Goal: Information Seeking & Learning: Learn about a topic

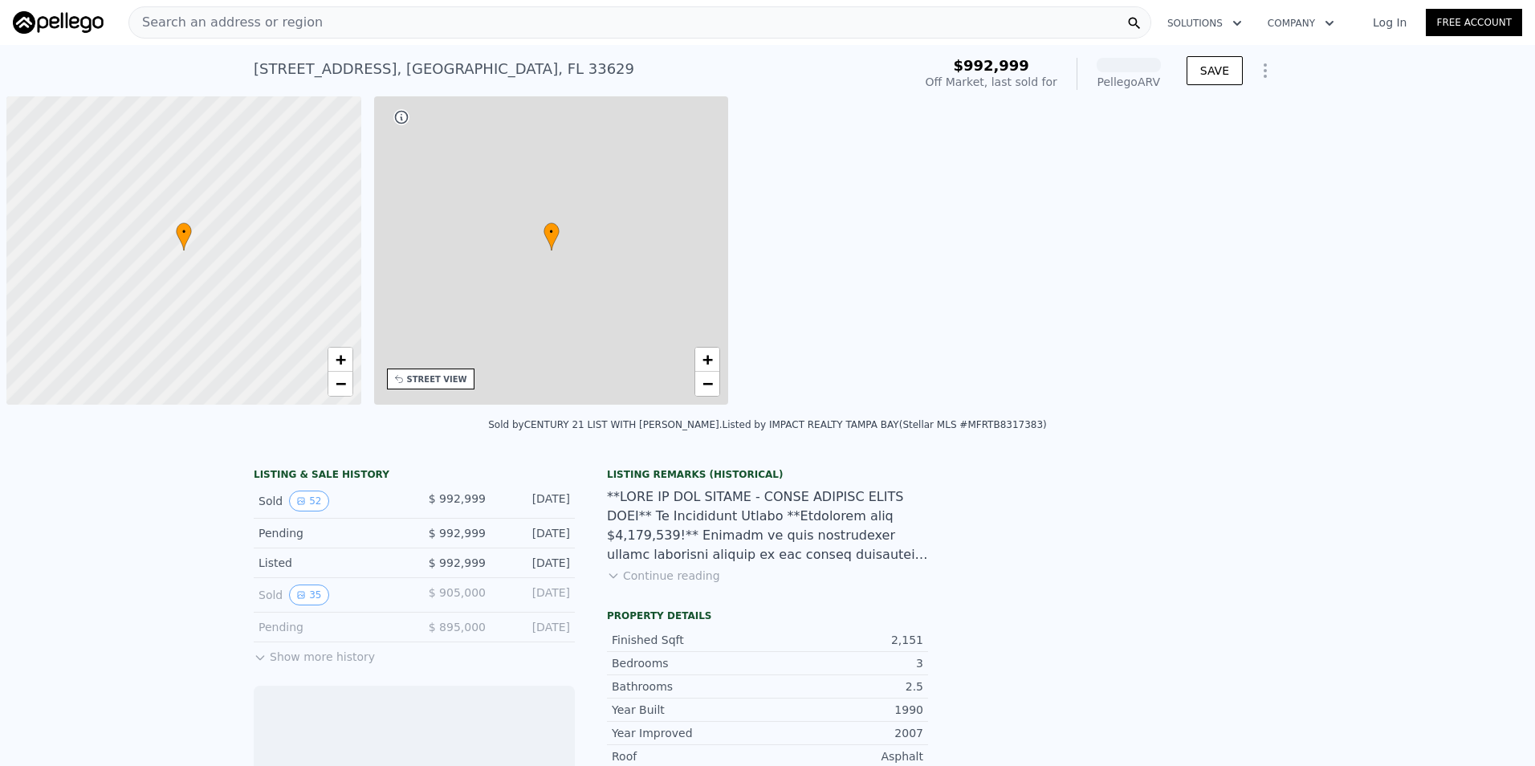
scroll to position [0, 6]
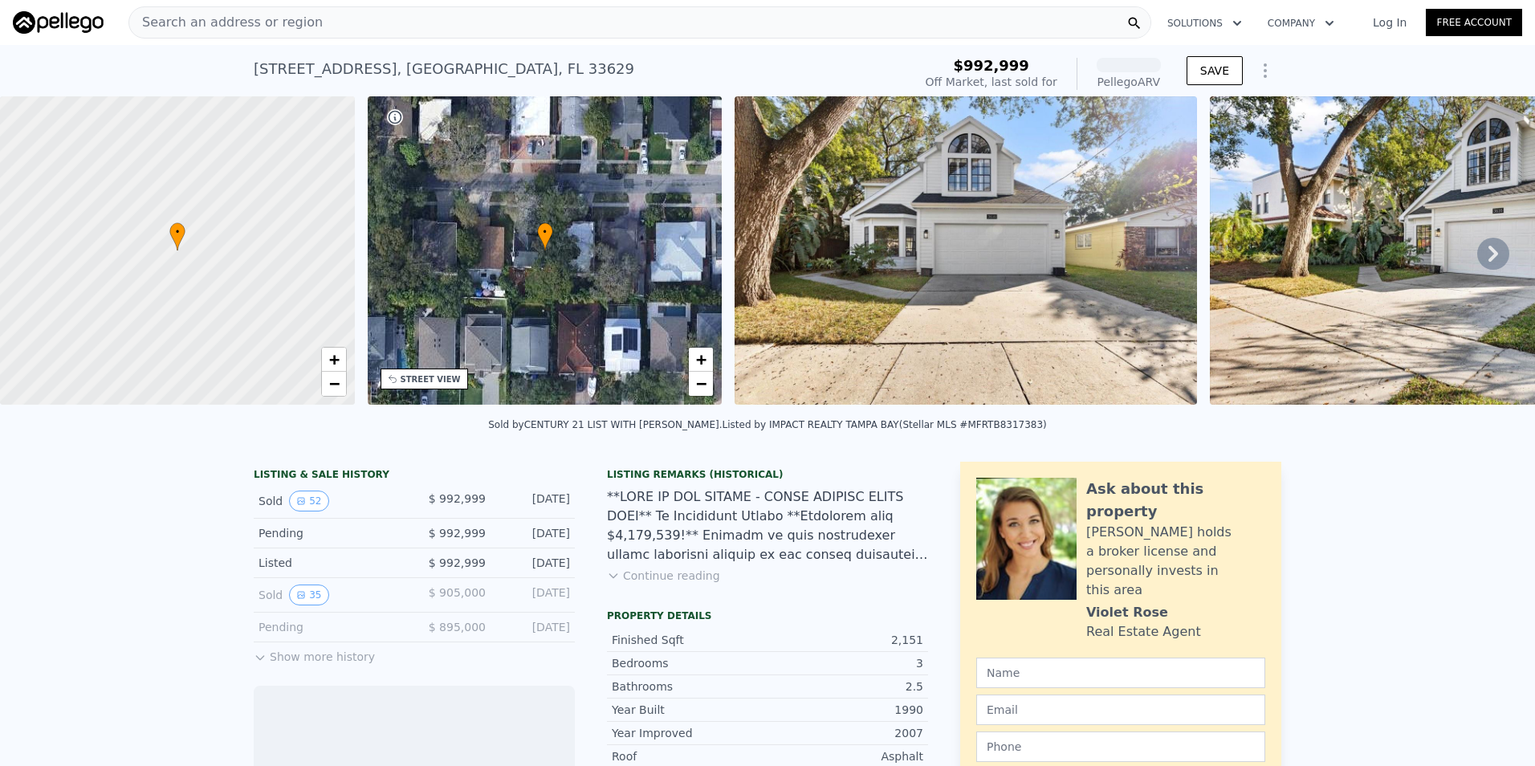
click at [433, 33] on div "Search an address or region" at bounding box center [639, 22] width 1023 height 32
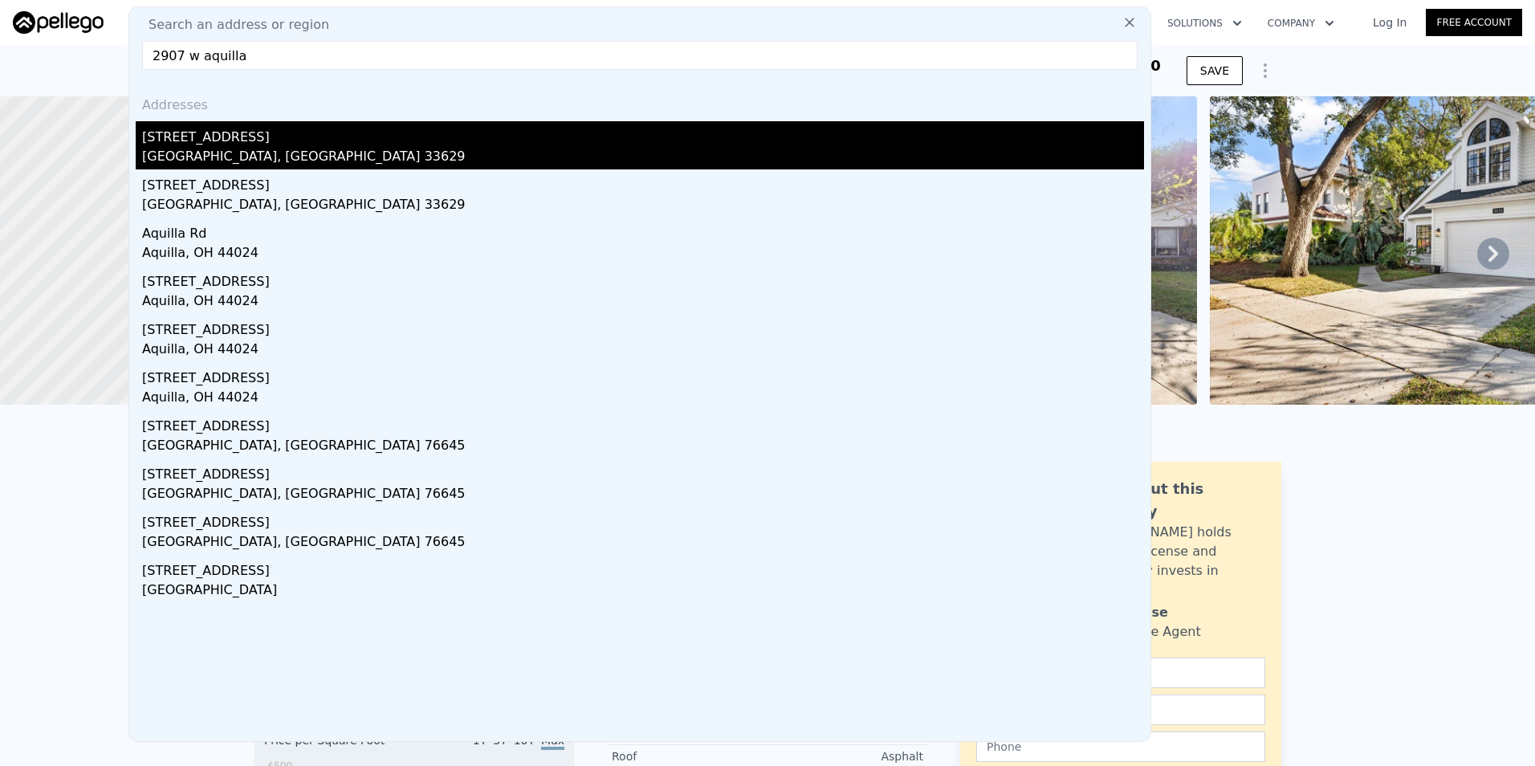
type input "2907 w aquilla"
click at [344, 162] on div "Tampa, FL 33629" at bounding box center [643, 158] width 1002 height 22
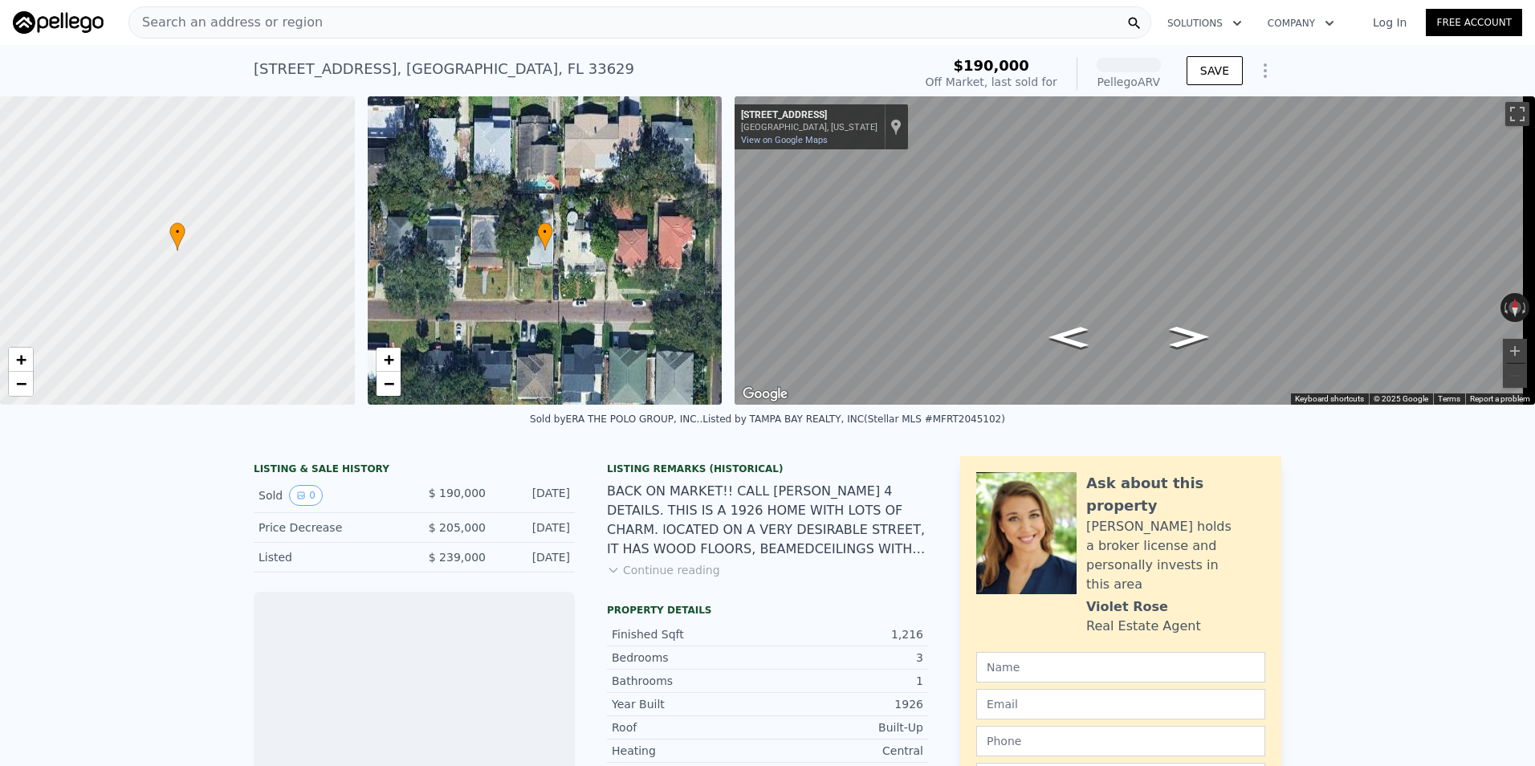
click at [477, 30] on div "Search an address or region" at bounding box center [639, 22] width 1023 height 32
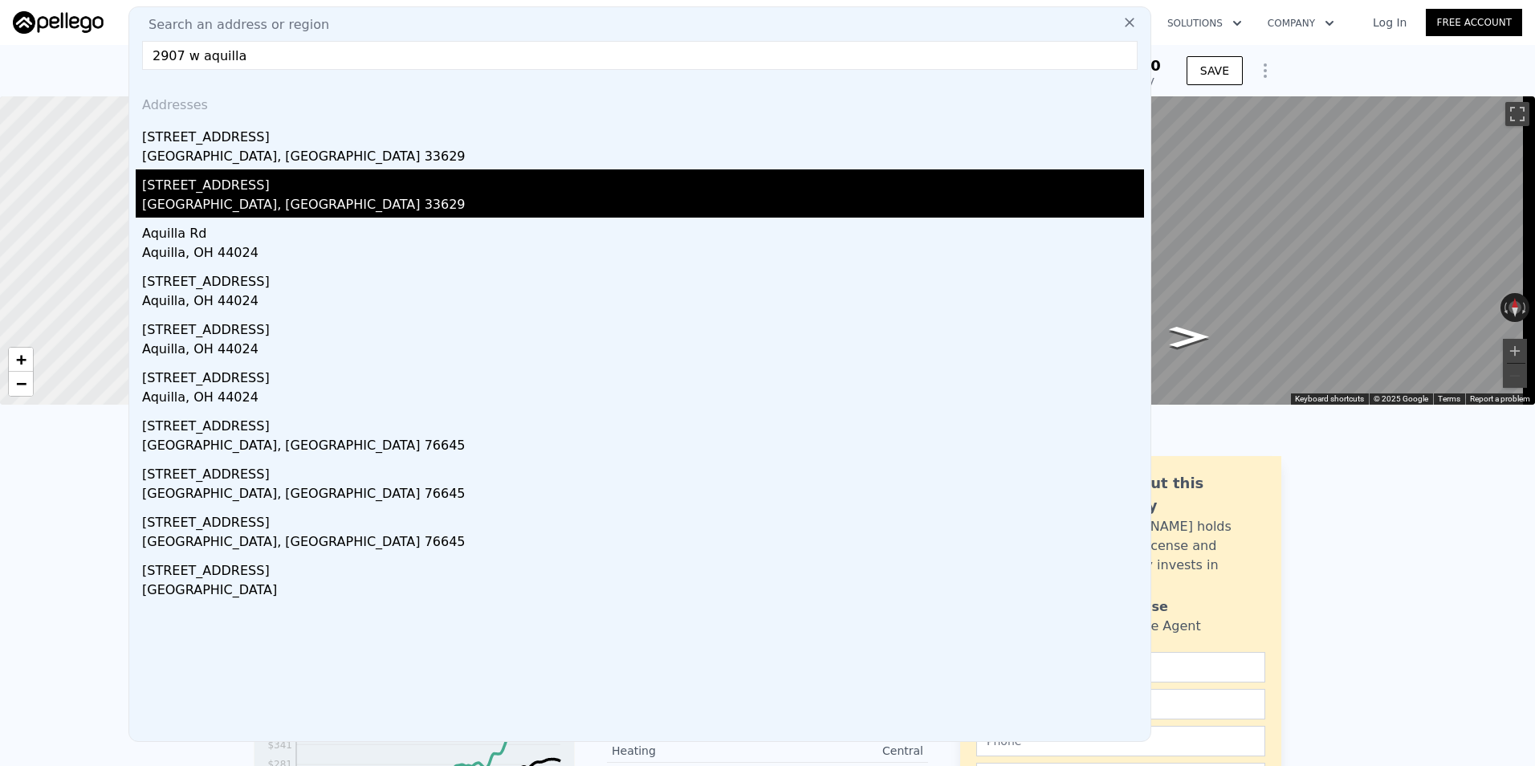
type input "2907 w aquilla"
click at [435, 201] on div "Tampa, FL 33629" at bounding box center [643, 206] width 1002 height 22
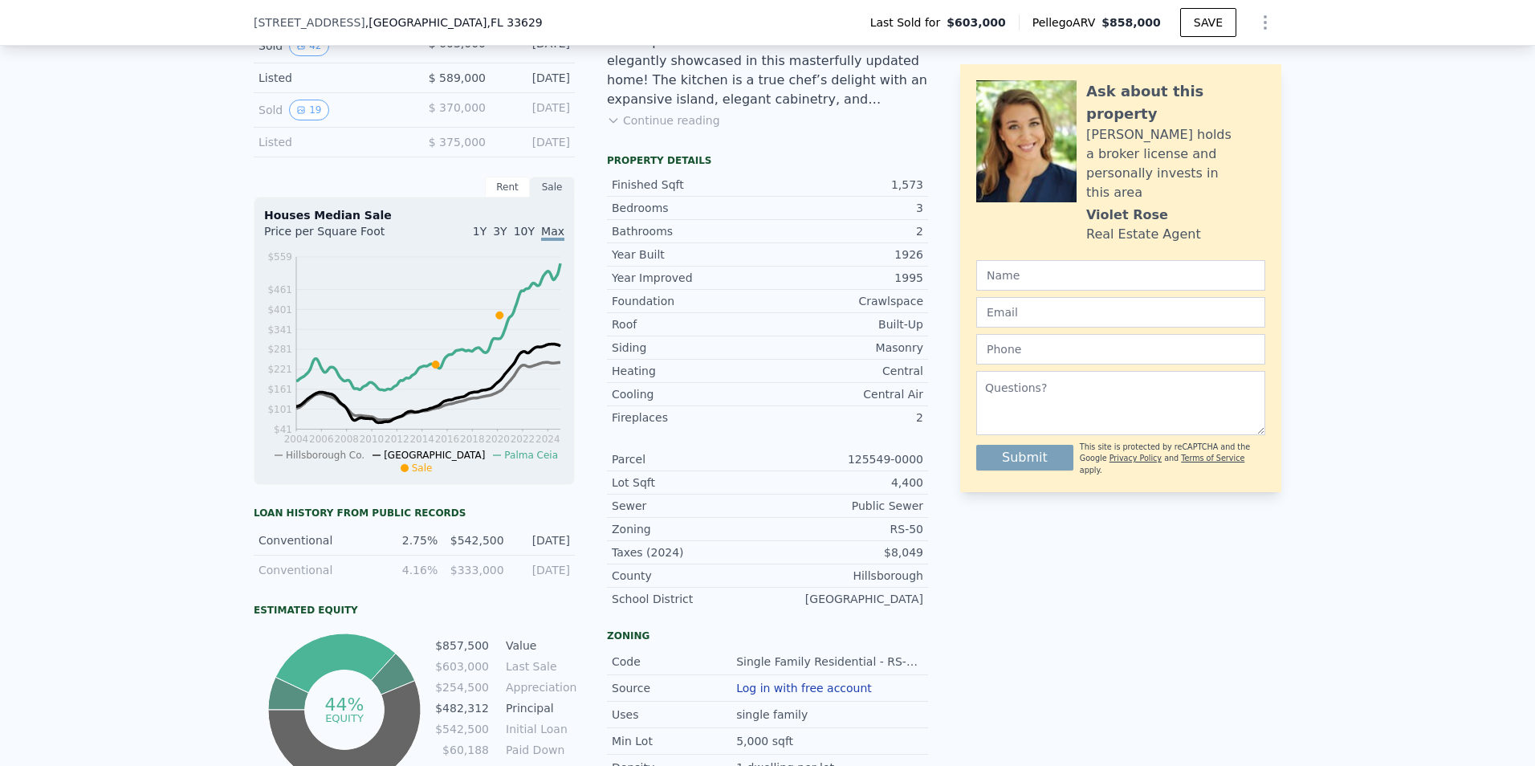
scroll to position [556, 0]
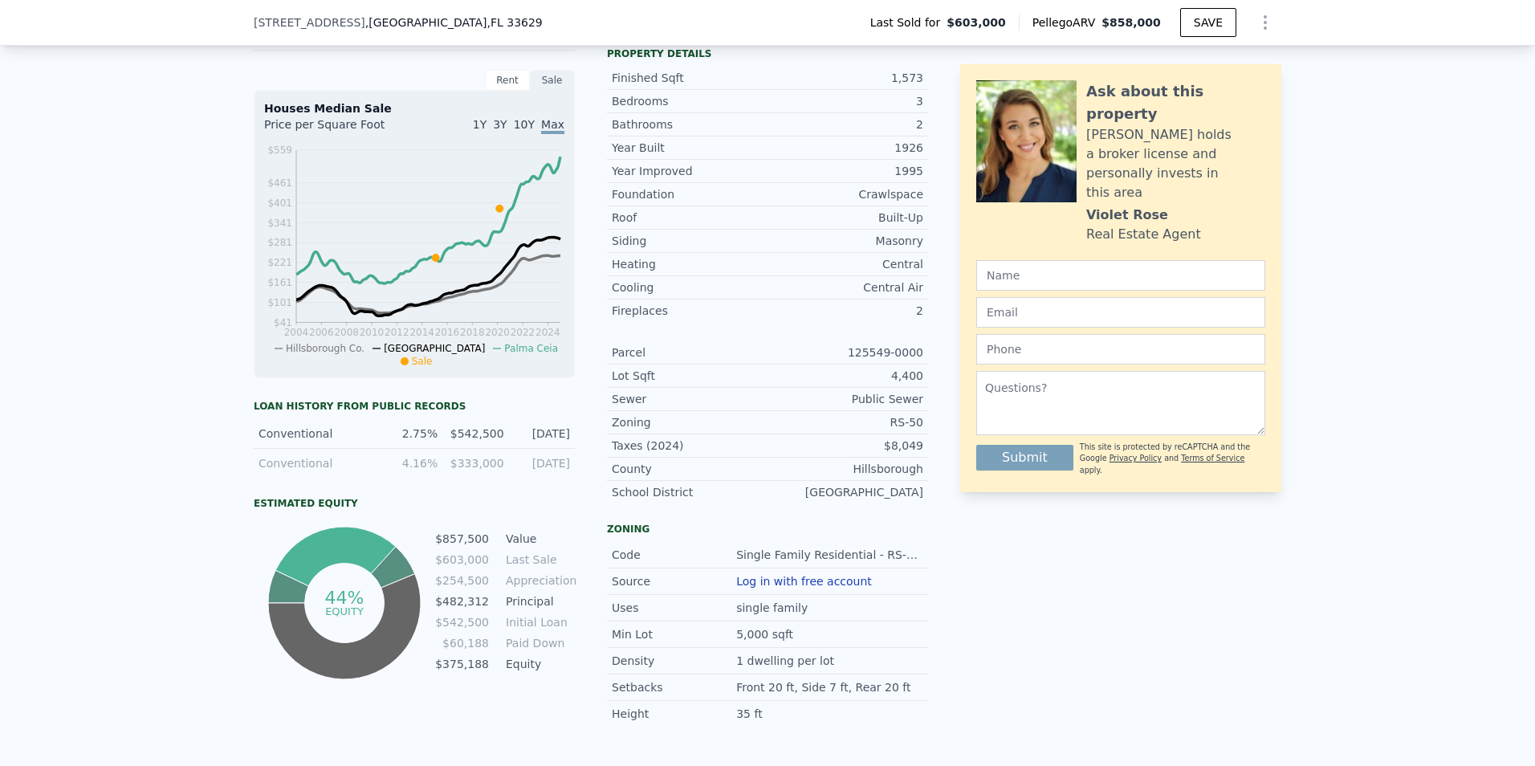
drag, startPoint x: 385, startPoint y: 444, endPoint x: 576, endPoint y: 456, distance: 191.4
click at [576, 456] on div "LISTING & SALE HISTORY Sold 42 $ 603,000 Sep 24, 2020 Listed $ 589,000 Aug 7, 2…" at bounding box center [591, 313] width 674 height 827
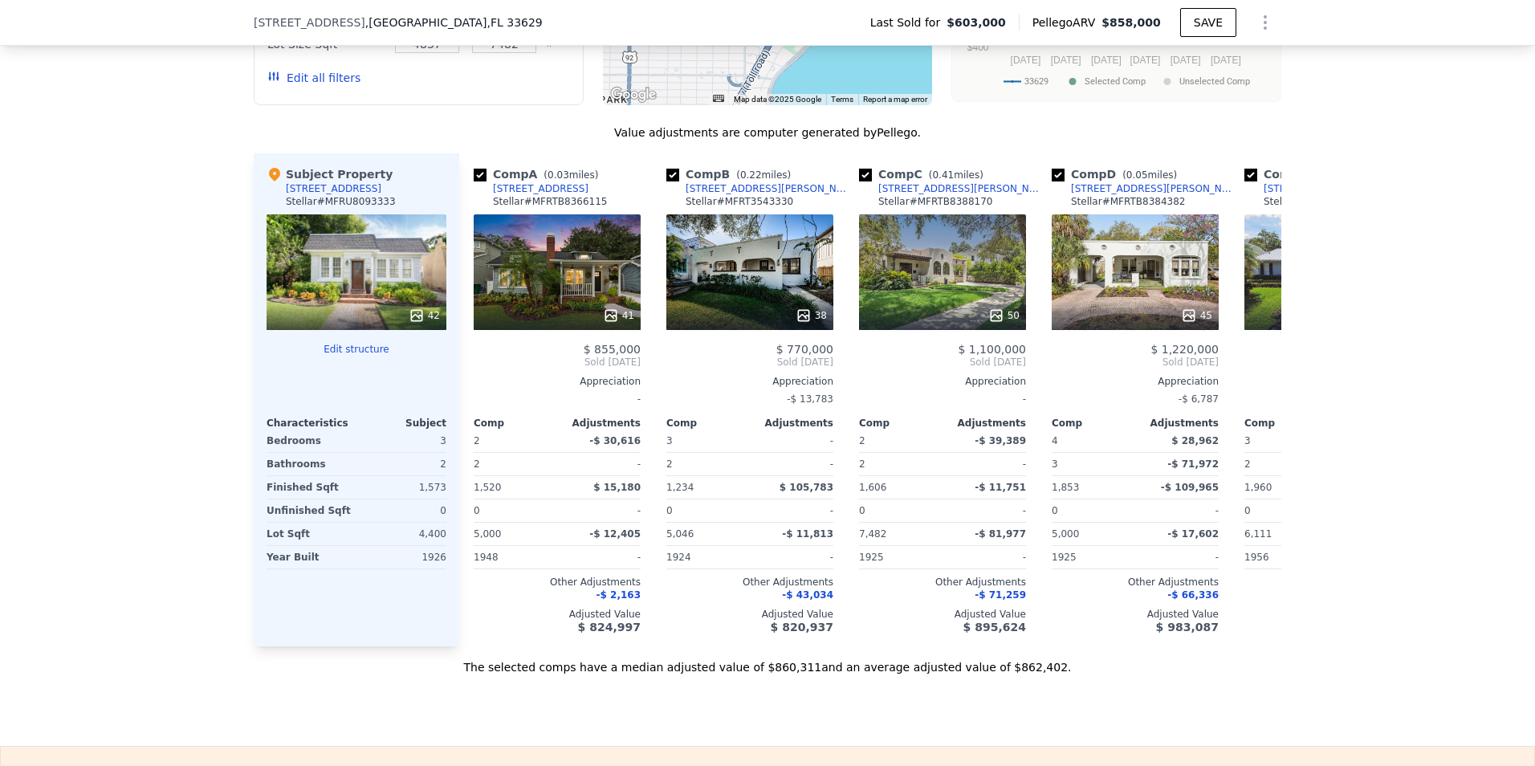
scroll to position [0, 0]
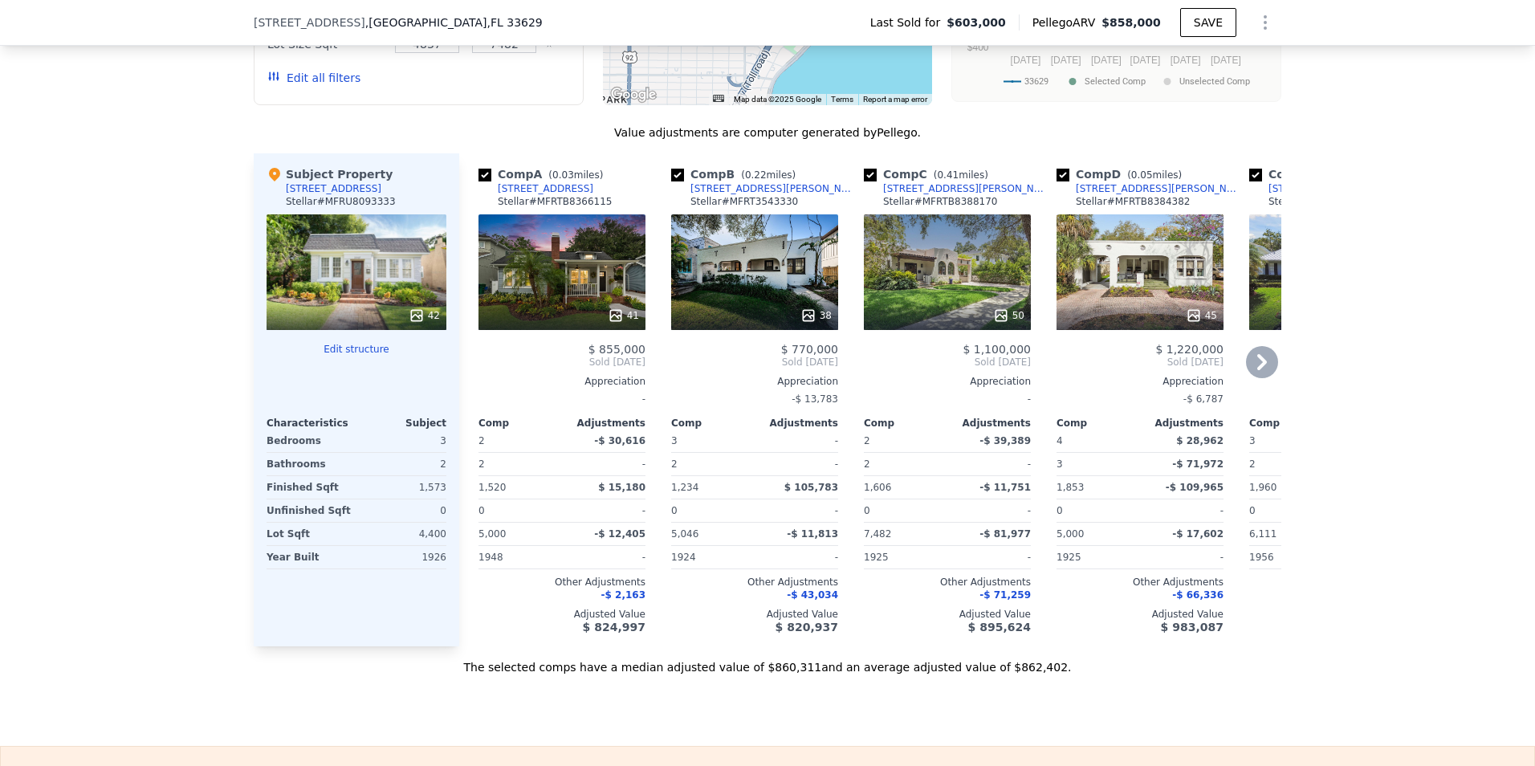
click at [817, 324] on div "38" at bounding box center [815, 315] width 31 height 16
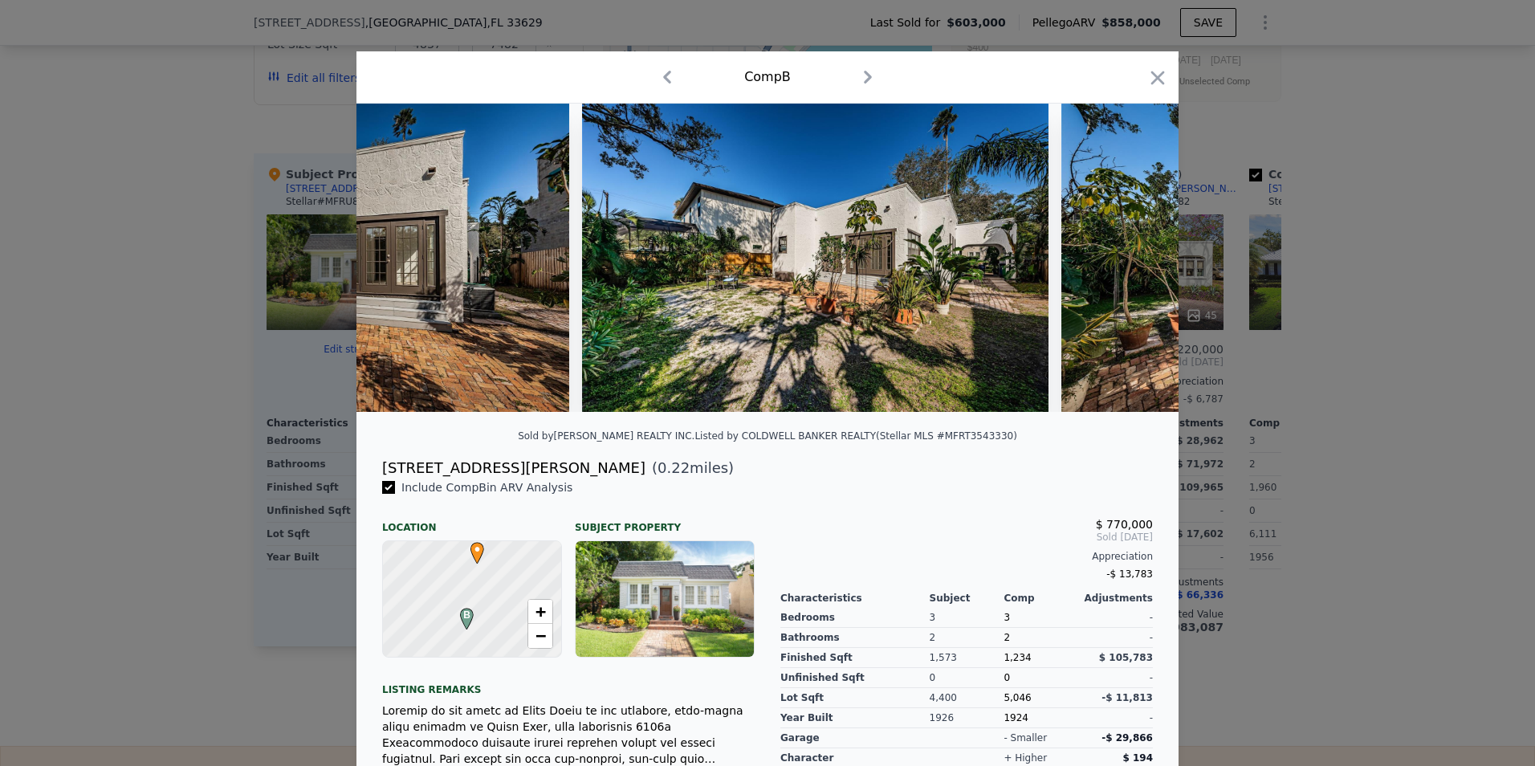
scroll to position [0, 16910]
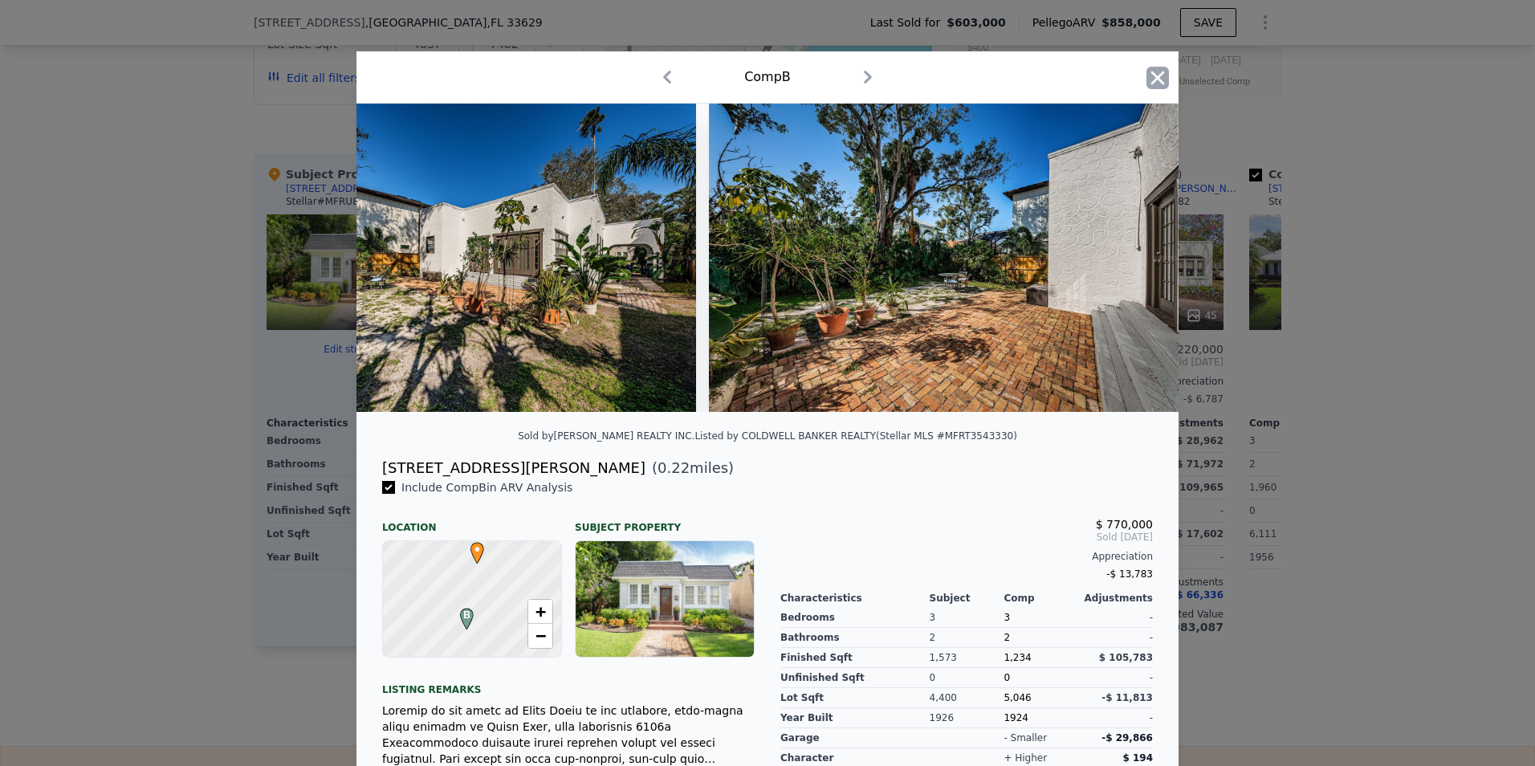
click at [1160, 80] on icon "button" at bounding box center [1157, 78] width 22 height 22
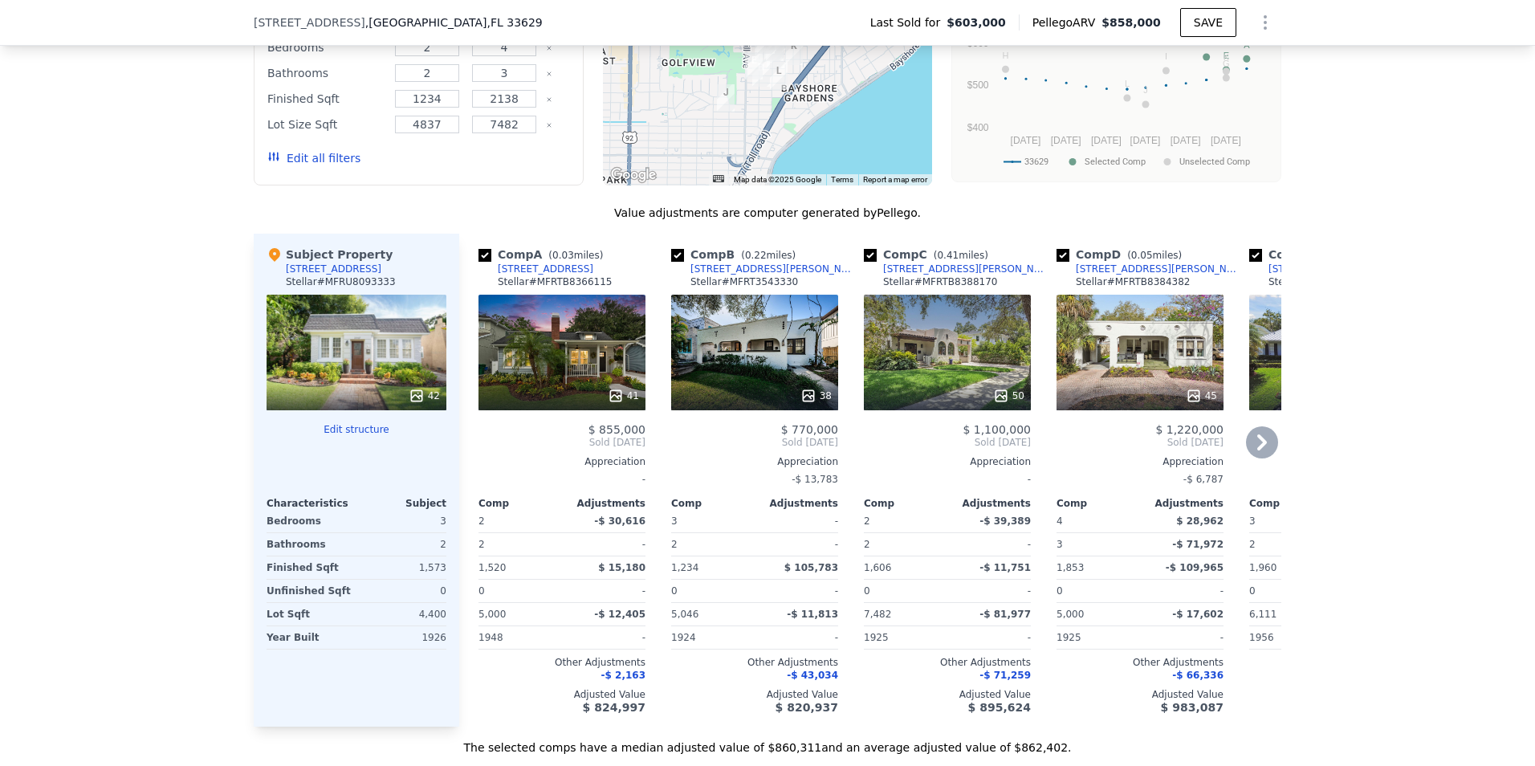
scroll to position [1680, 0]
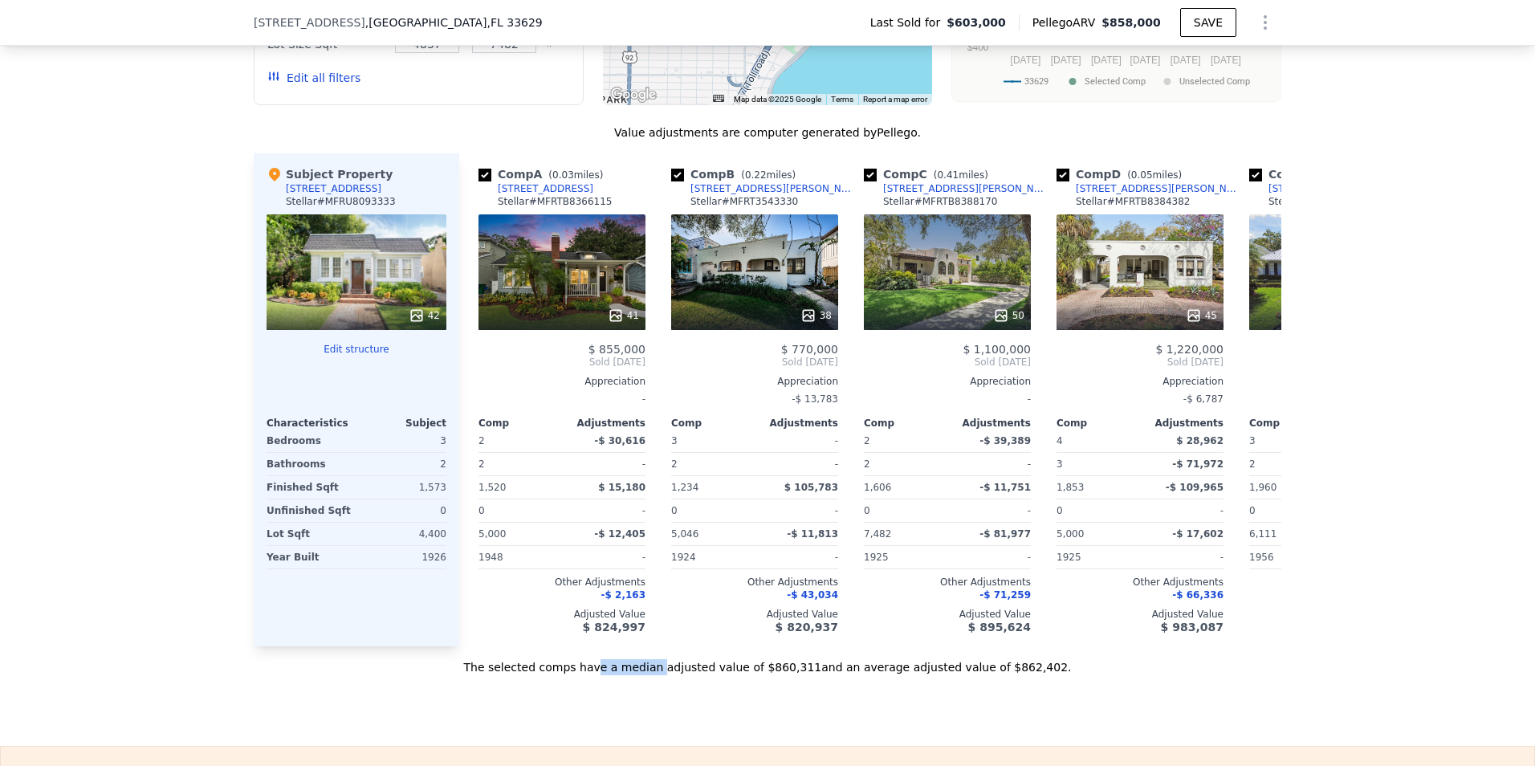
drag, startPoint x: 626, startPoint y: 686, endPoint x: 680, endPoint y: 689, distance: 53.9
click at [680, 675] on div "The selected comps have a median adjusted value of $860,311 and an average adju…" at bounding box center [768, 660] width 1028 height 29
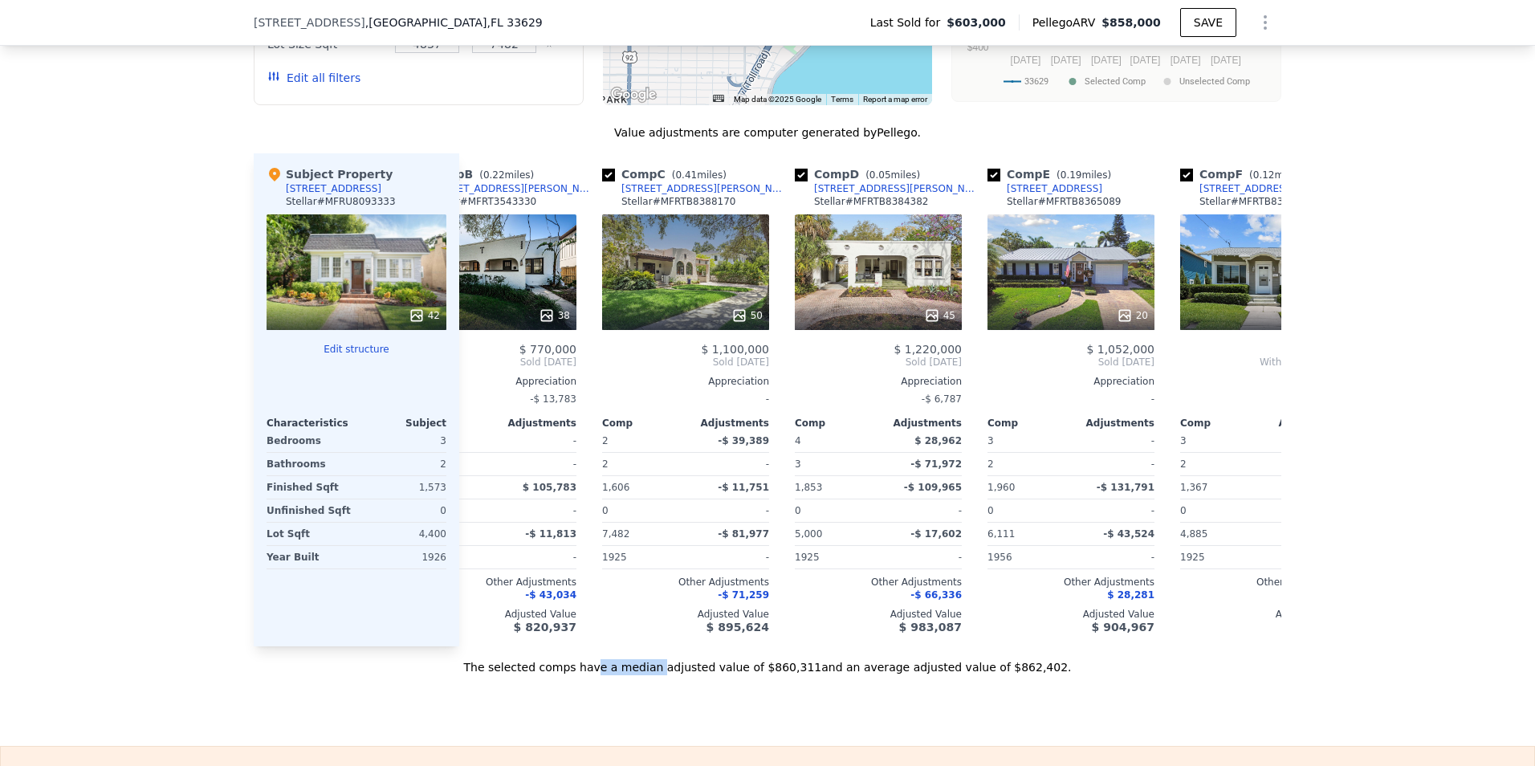
scroll to position [0, 269]
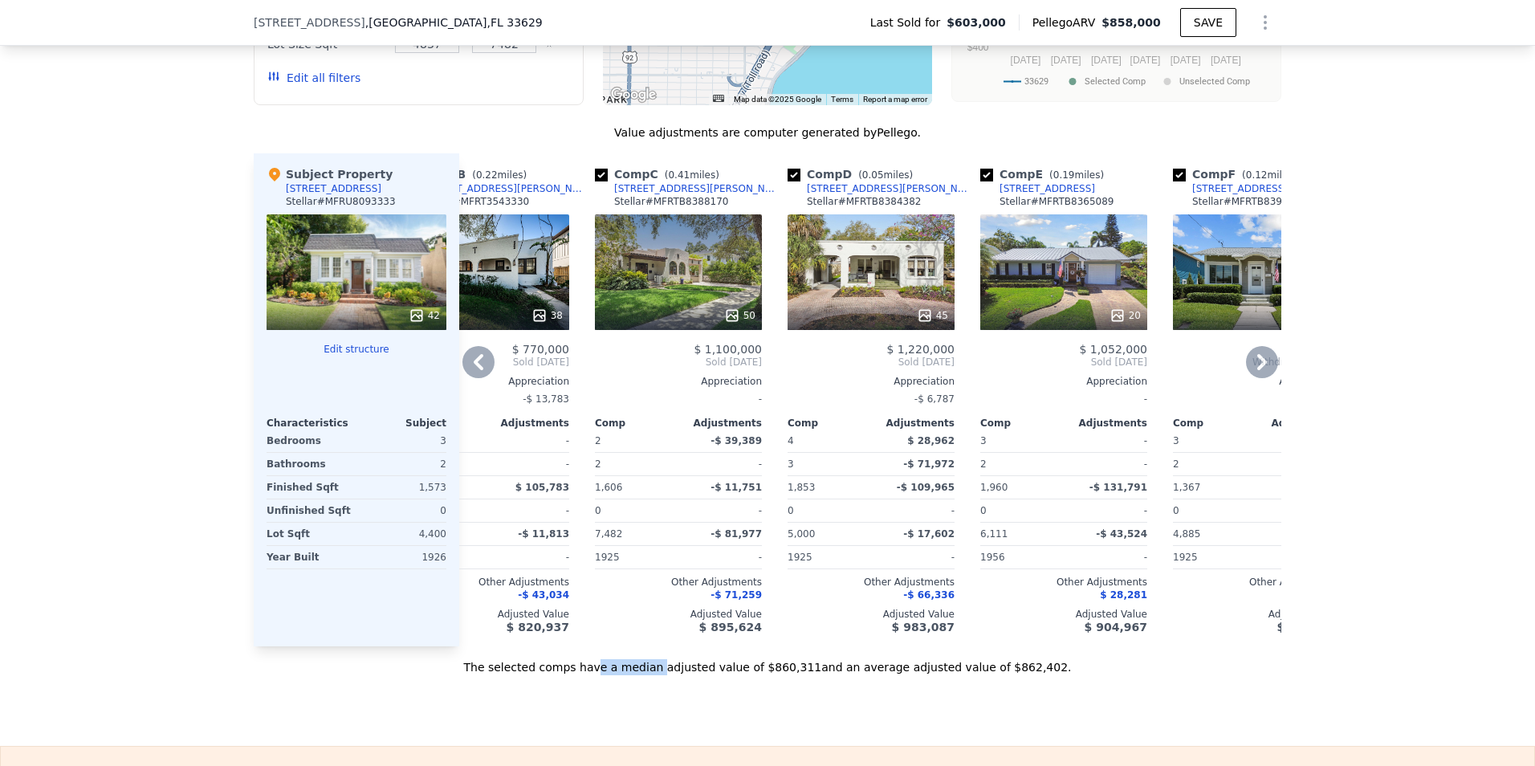
click at [672, 195] on div "[STREET_ADDRESS][PERSON_NAME]" at bounding box center [697, 188] width 167 height 13
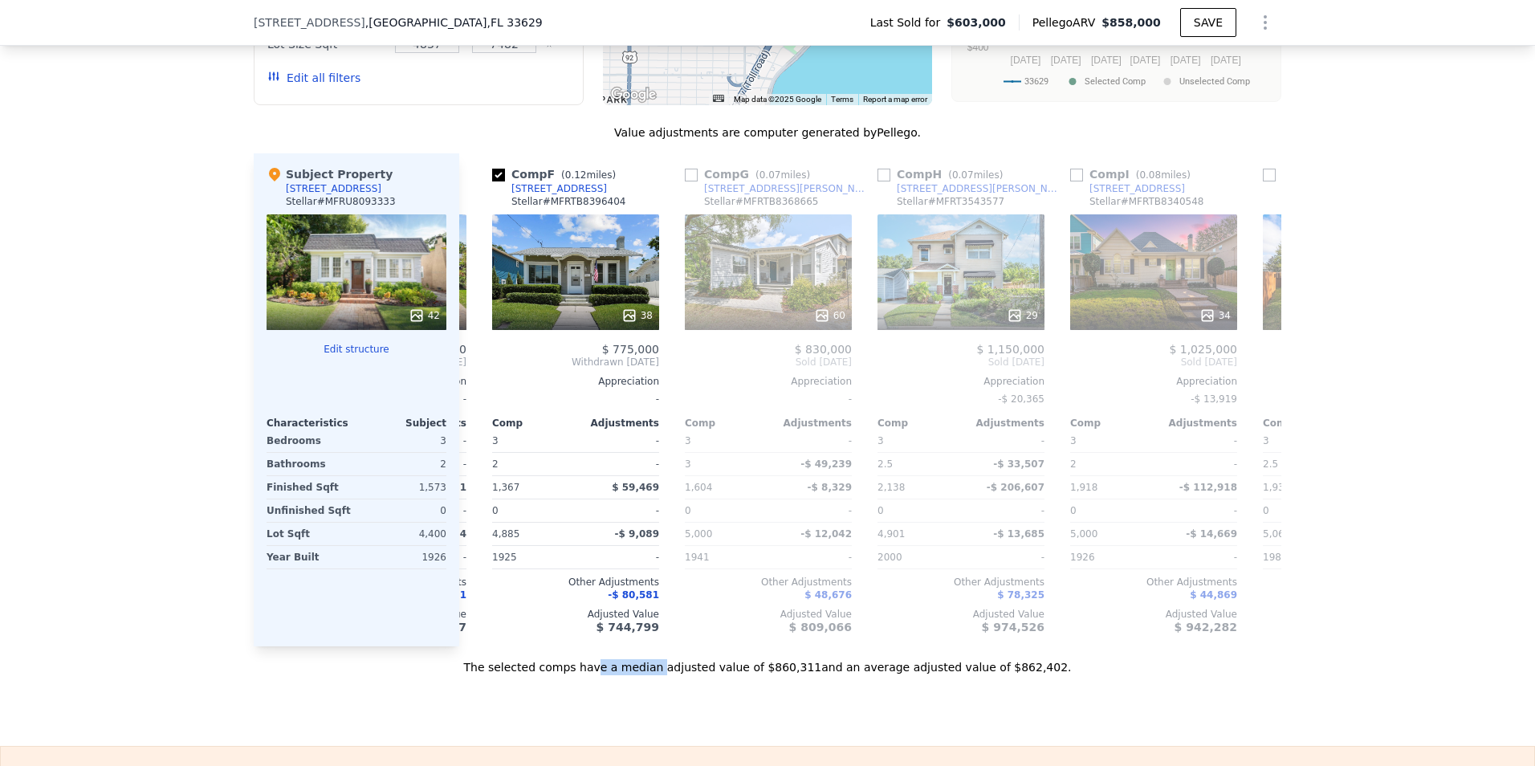
scroll to position [0, 966]
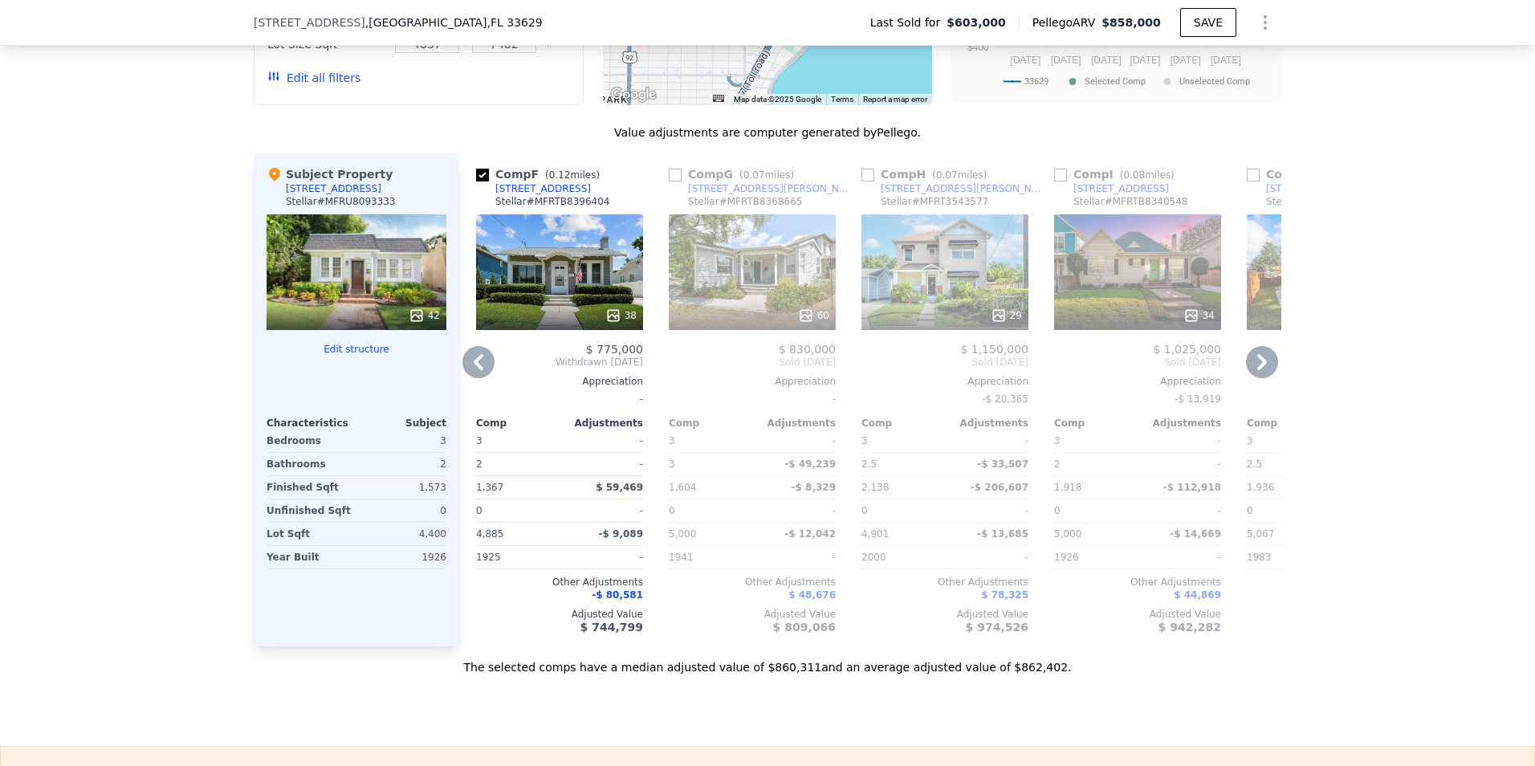
click at [617, 324] on div "38" at bounding box center [620, 315] width 31 height 16
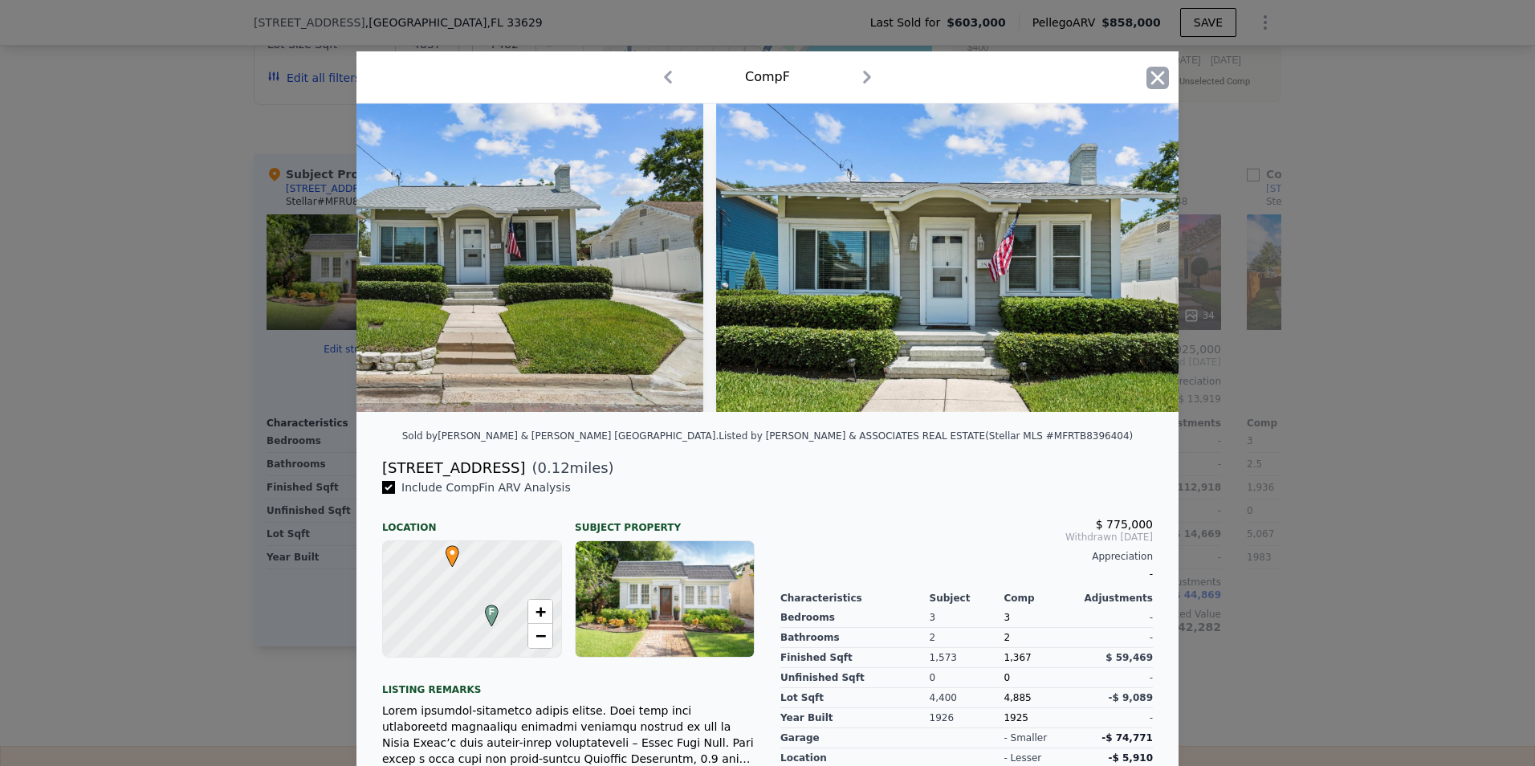
click at [1157, 75] on icon "button" at bounding box center [1157, 78] width 22 height 22
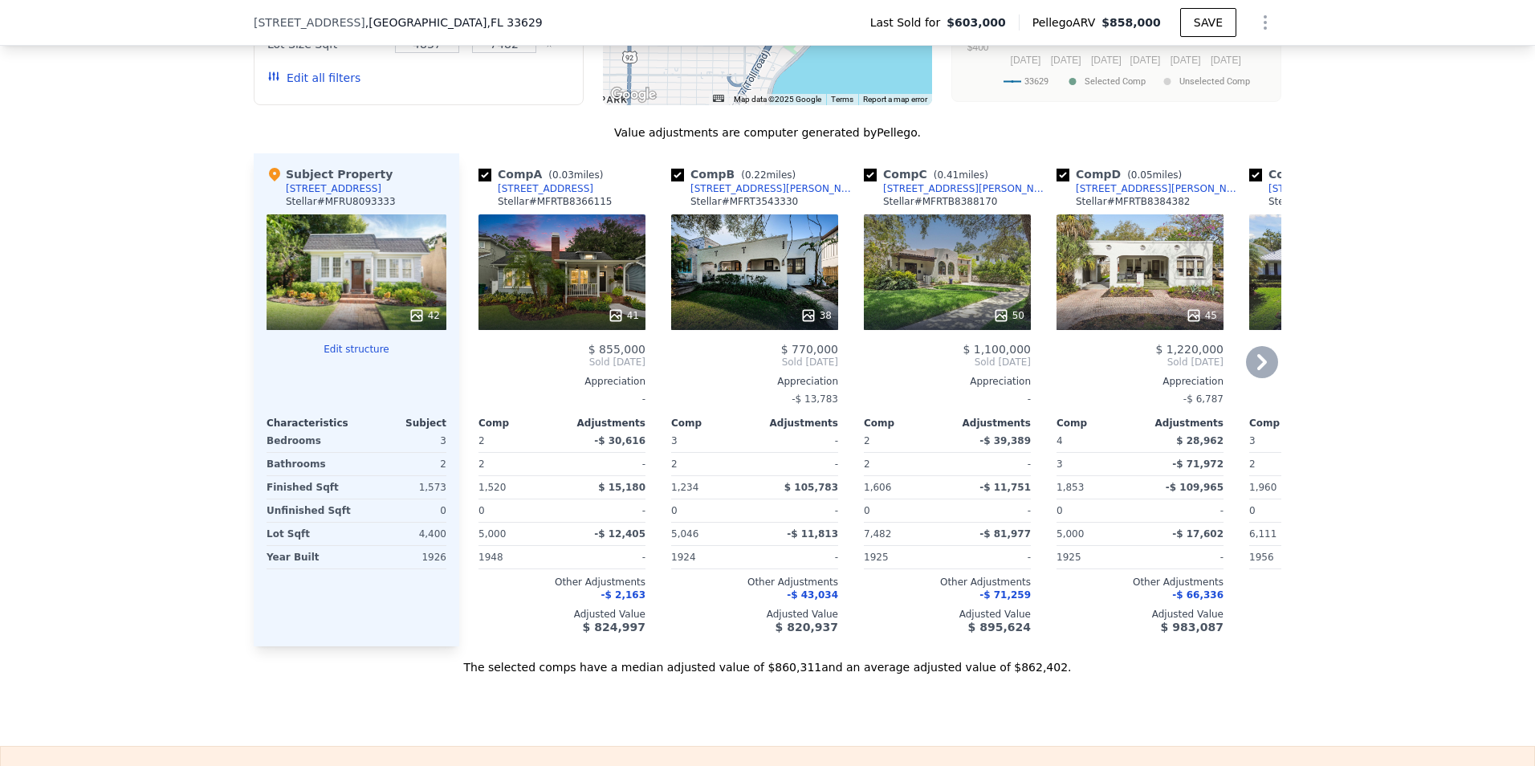
drag, startPoint x: 478, startPoint y: 204, endPoint x: 500, endPoint y: 255, distance: 56.1
click at [478, 181] on input "checkbox" at bounding box center [484, 175] width 13 height 13
checkbox input "false"
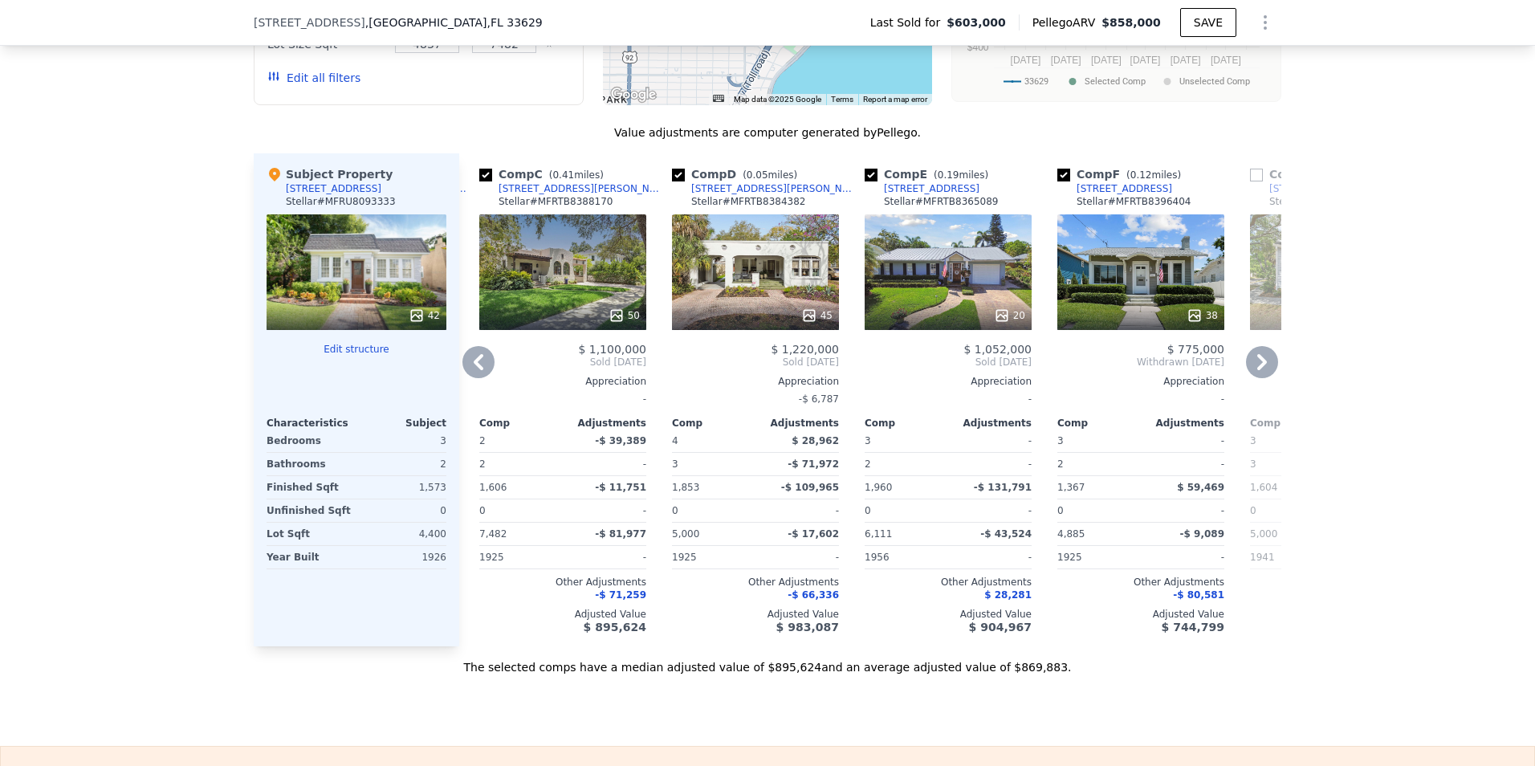
scroll to position [0, 188]
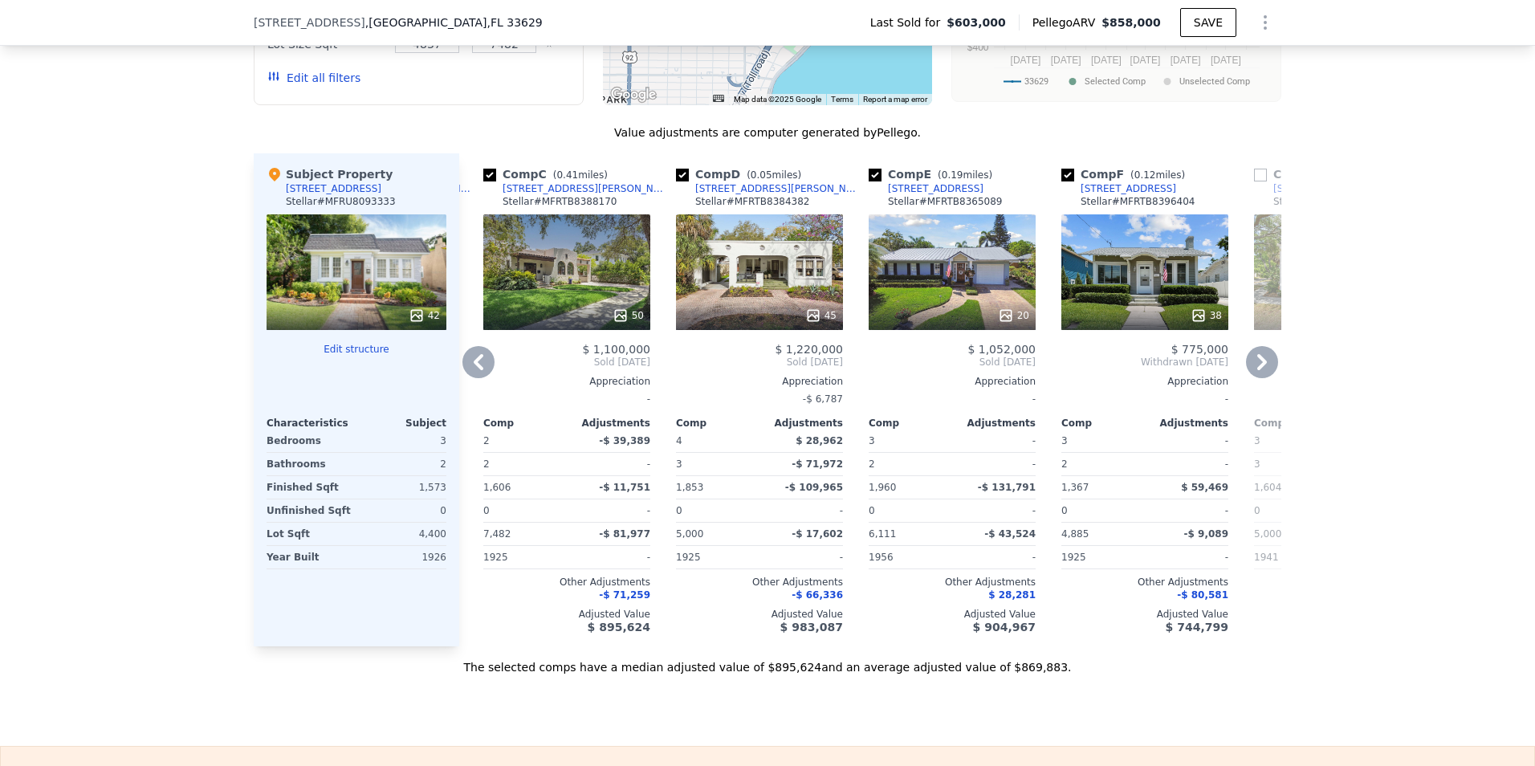
click at [486, 181] on input "checkbox" at bounding box center [489, 175] width 13 height 13
checkbox input "false"
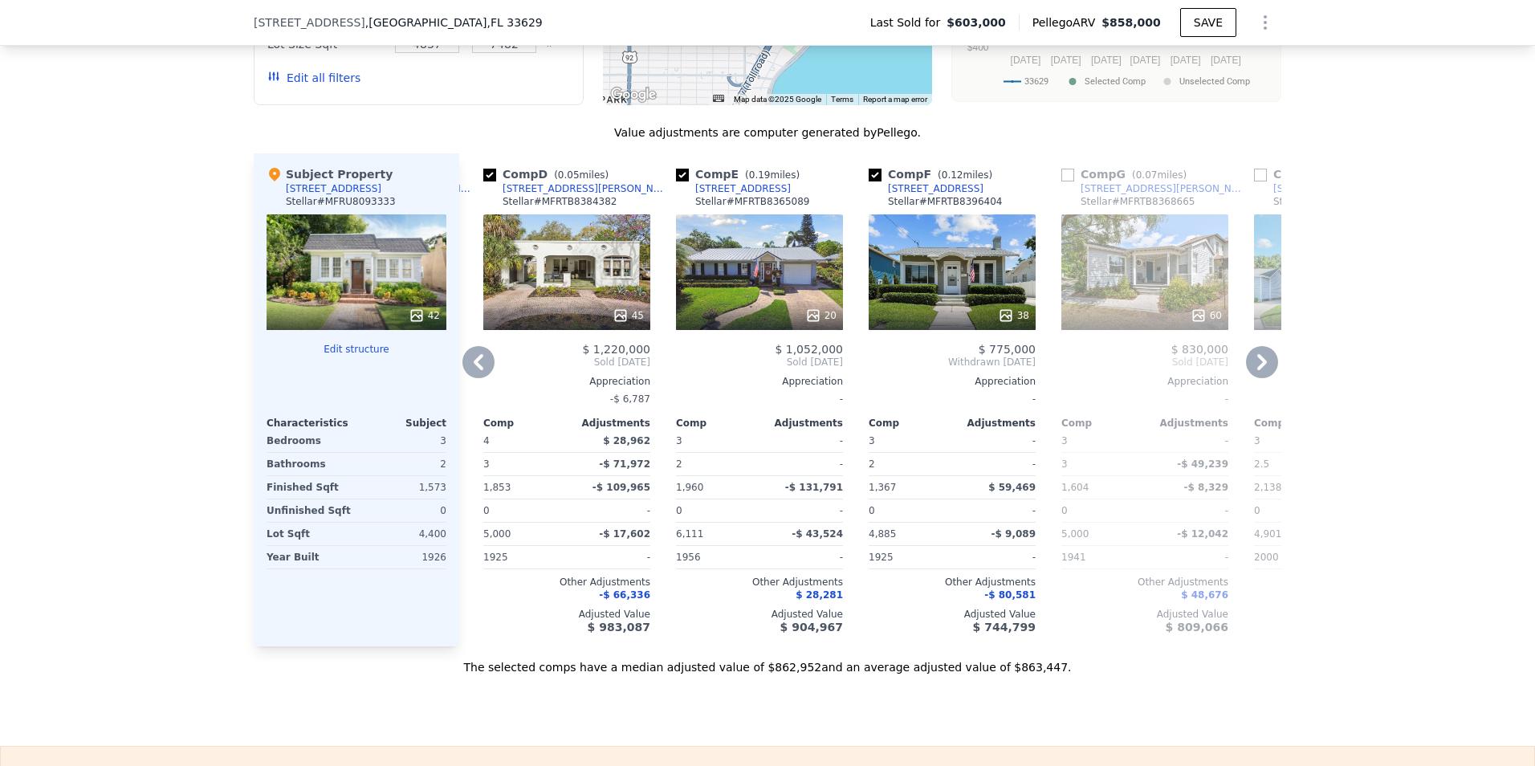
click at [486, 181] on input "checkbox" at bounding box center [489, 175] width 13 height 13
checkbox input "false"
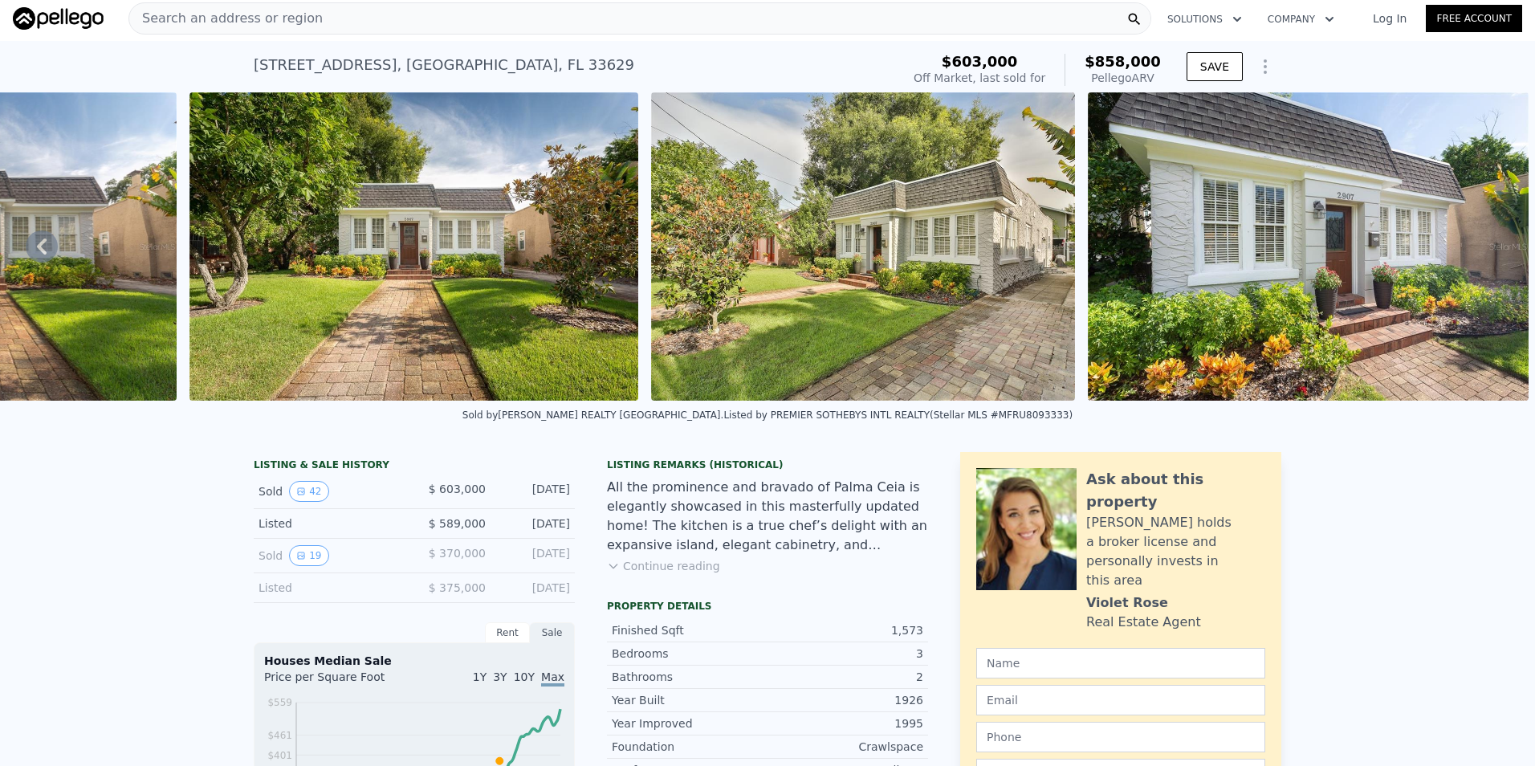
scroll to position [0, 0]
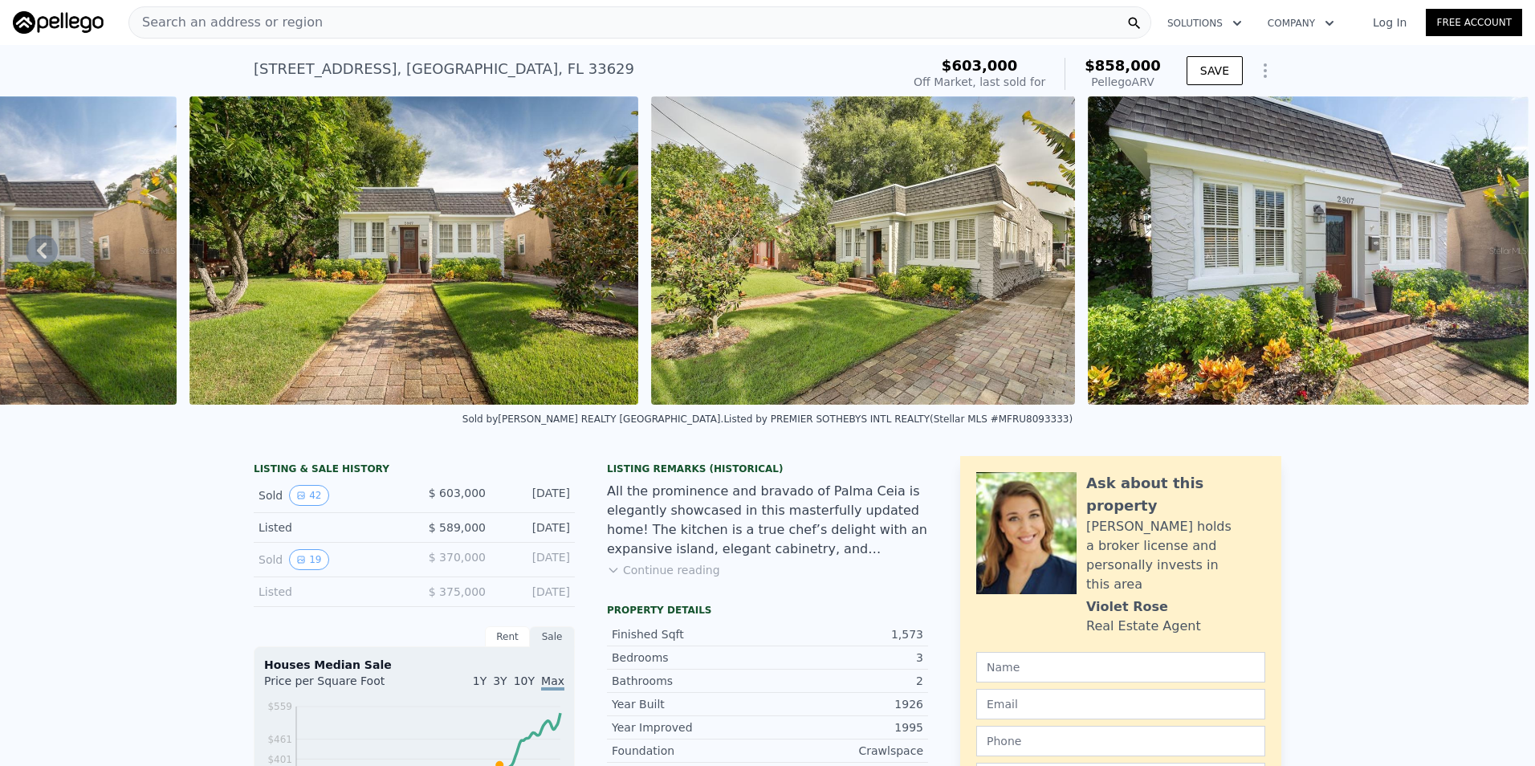
checkbox input "true"
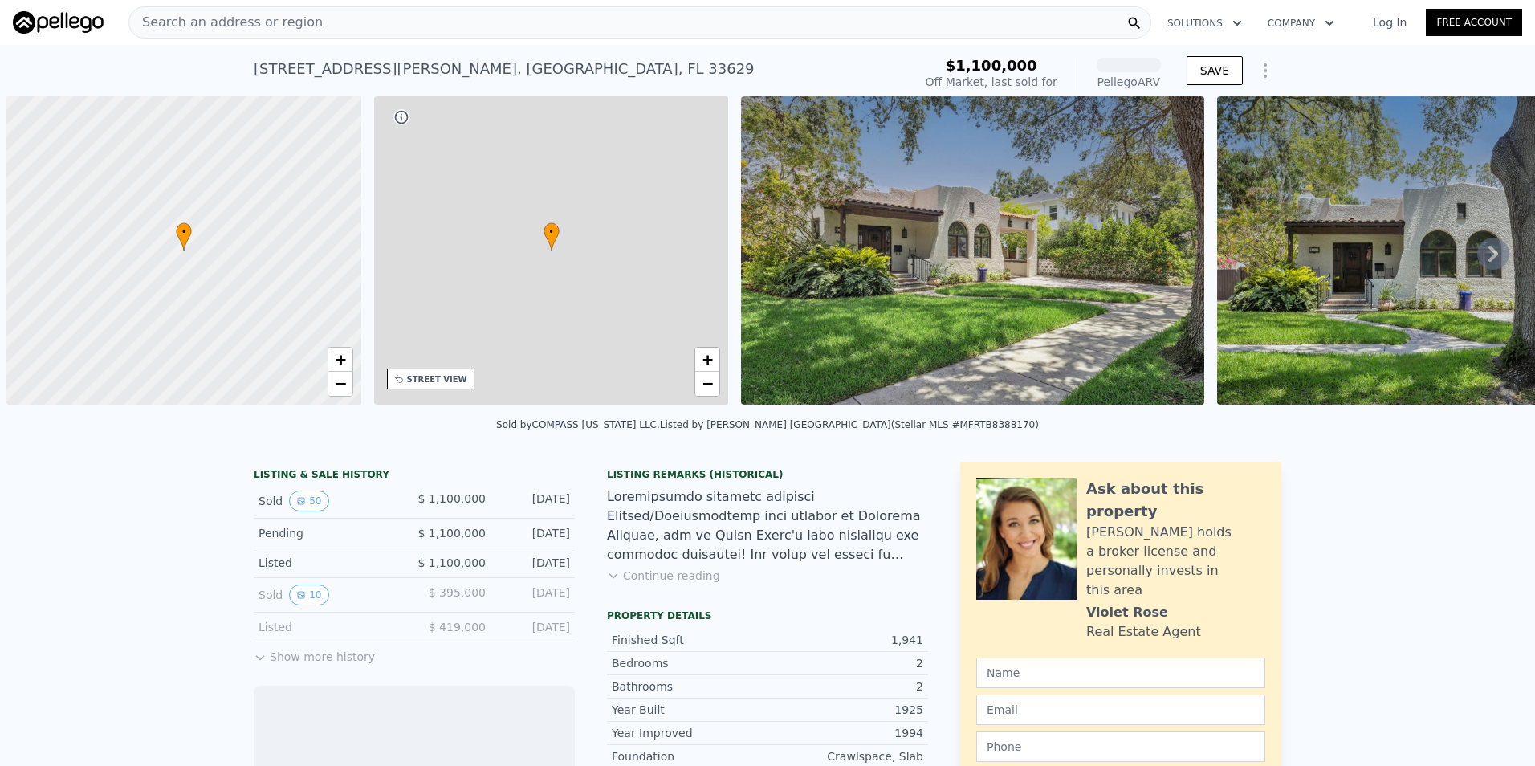
scroll to position [0, 6]
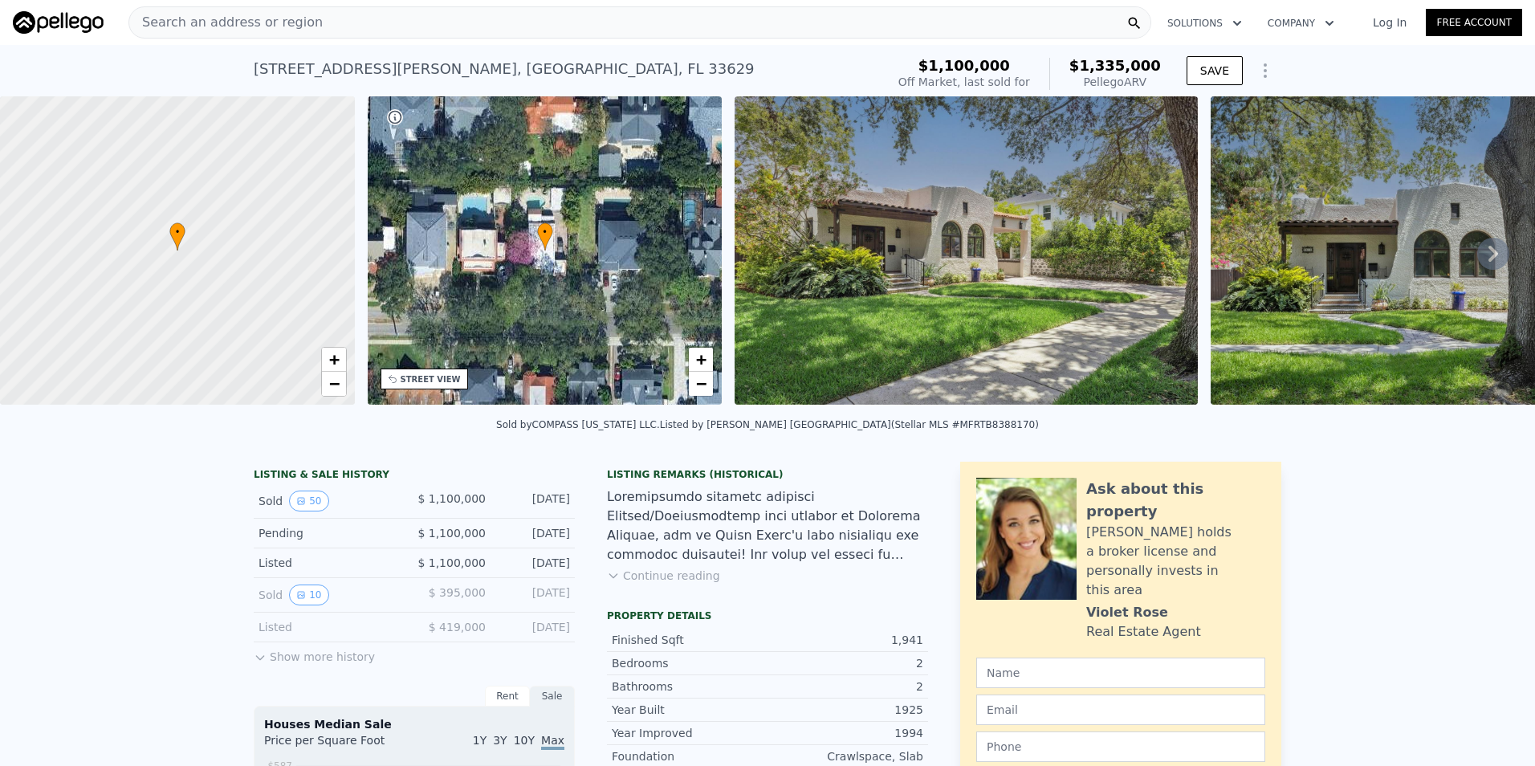
click at [1088, 254] on img at bounding box center [966, 250] width 462 height 308
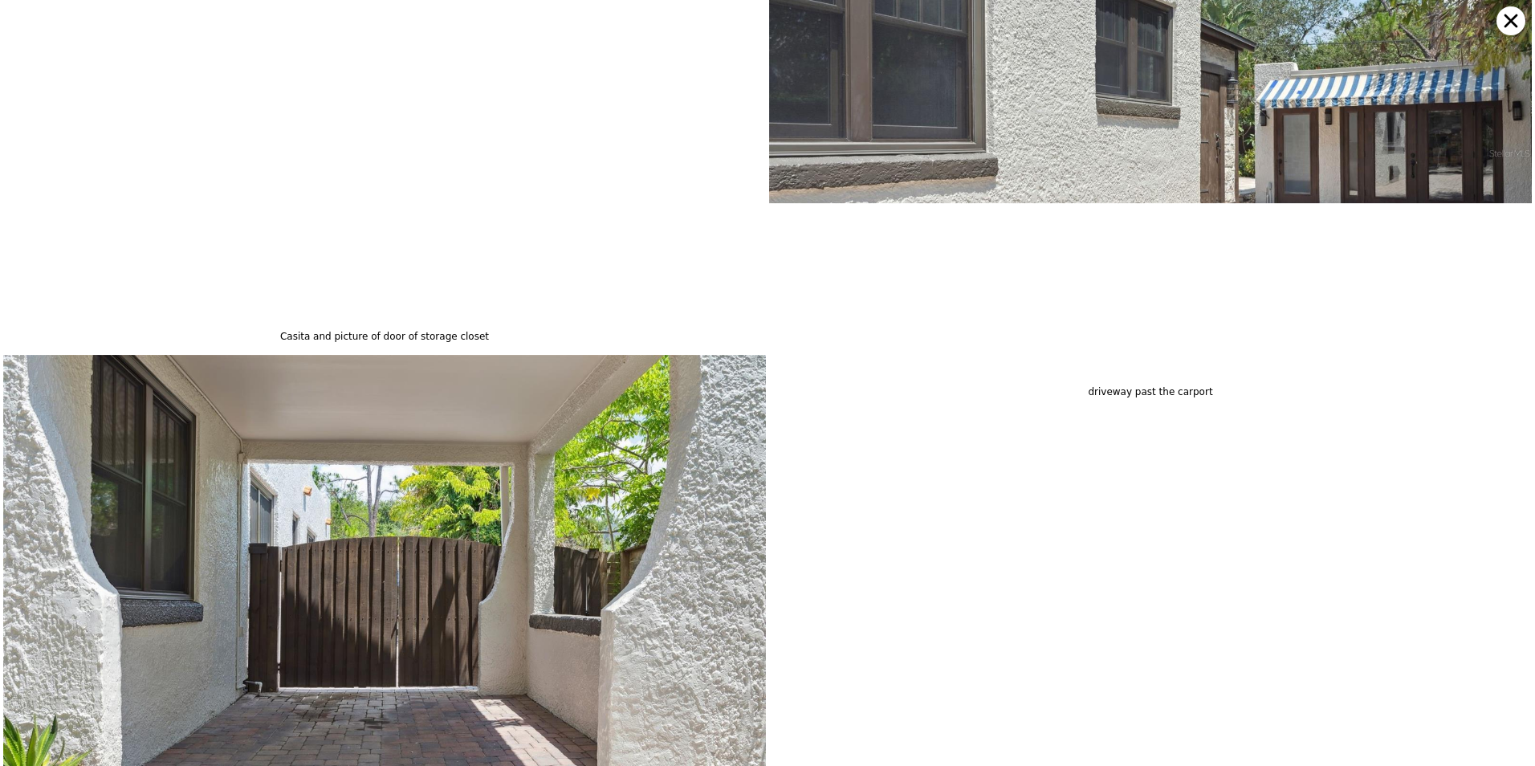
scroll to position [12373, 0]
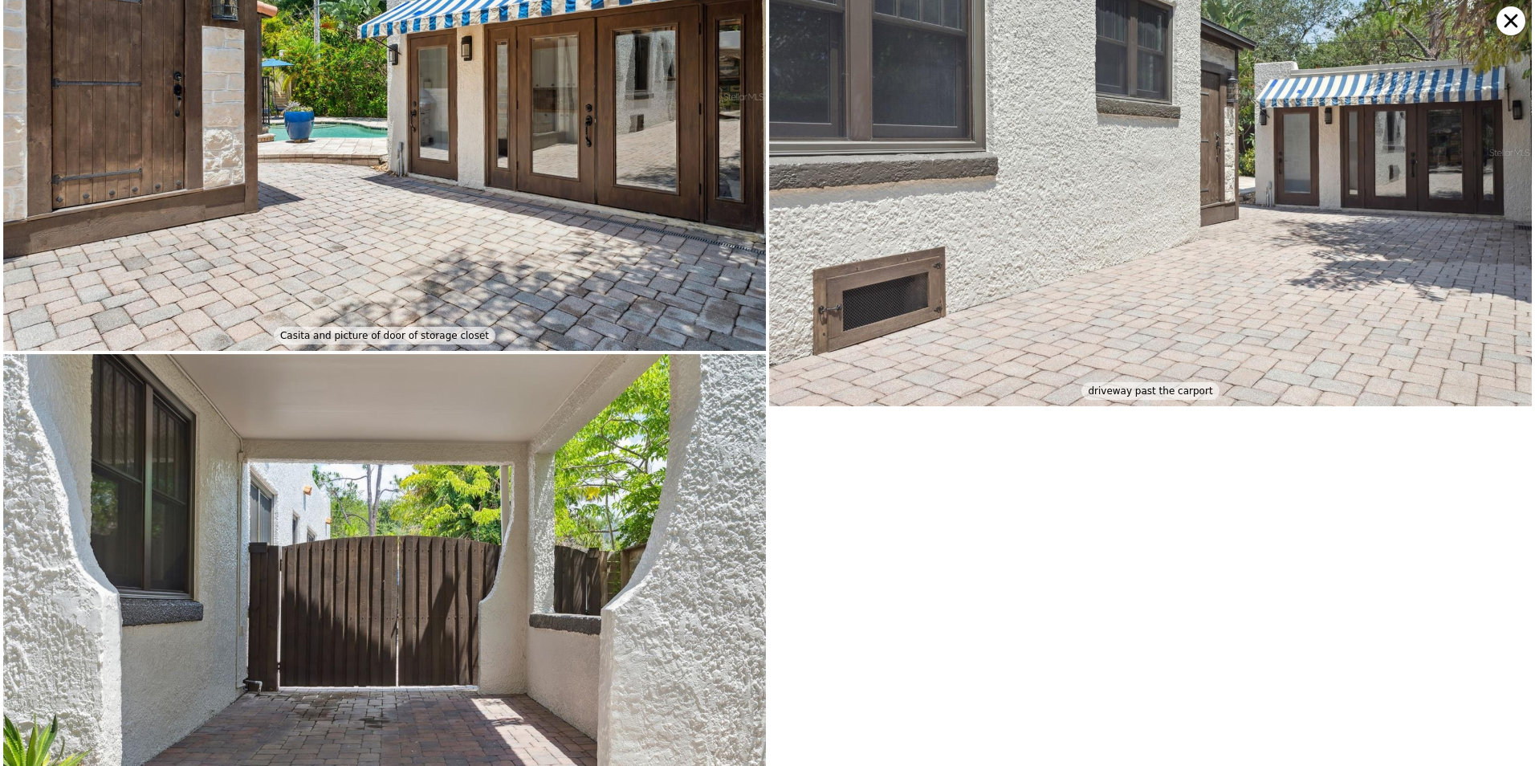
click at [1514, 23] on icon at bounding box center [1511, 21] width 14 height 14
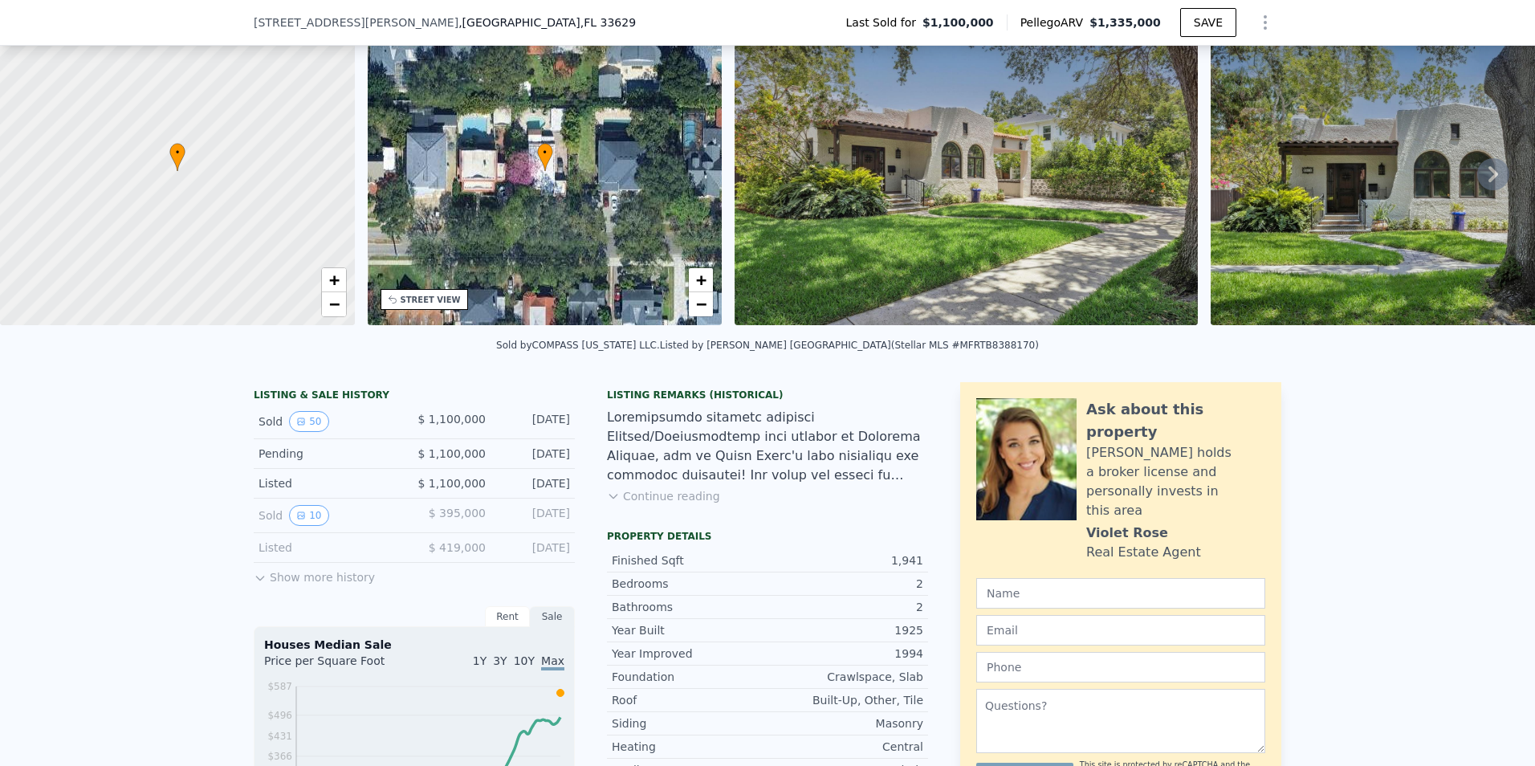
scroll to position [75, 0]
